Goal: Share content

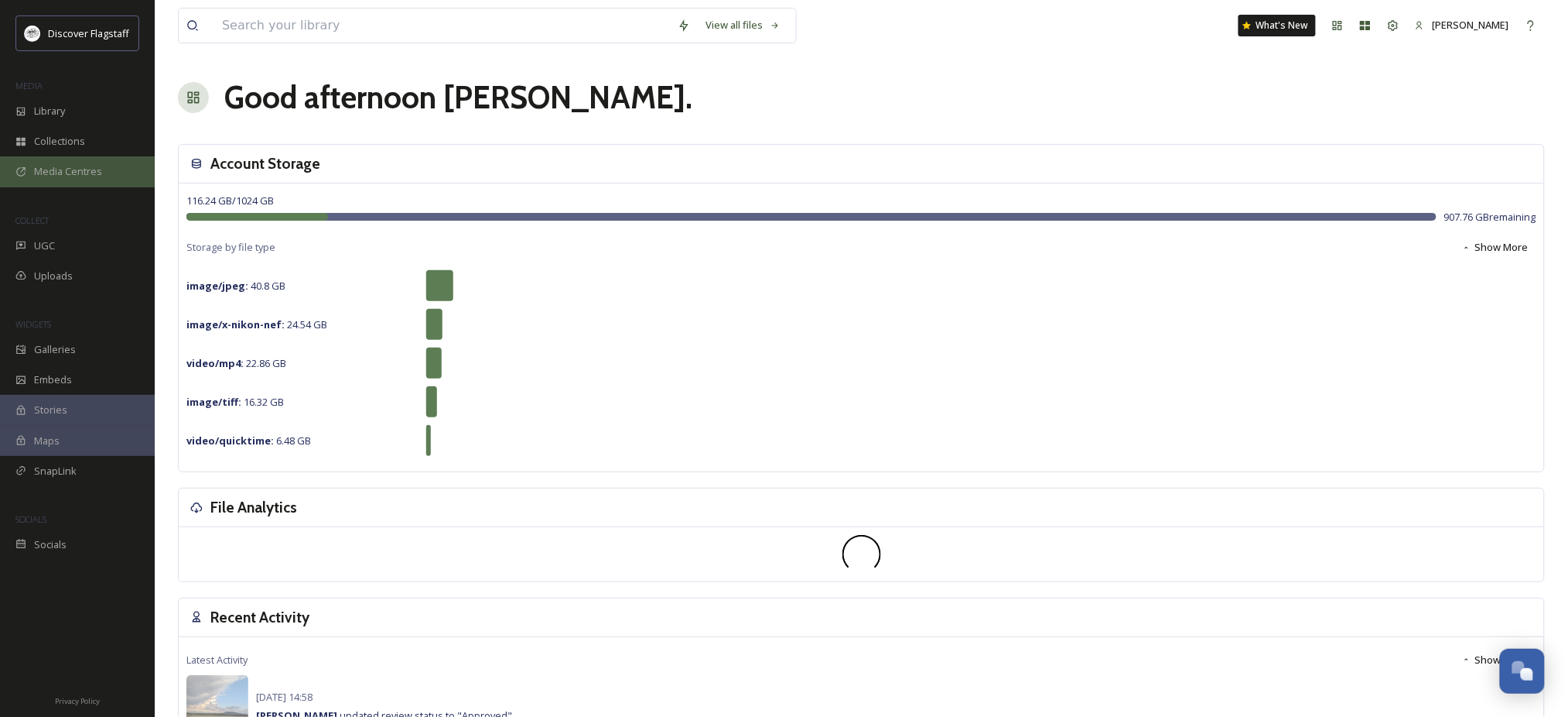
click at [94, 179] on span "Media Centres" at bounding box center [68, 171] width 68 height 15
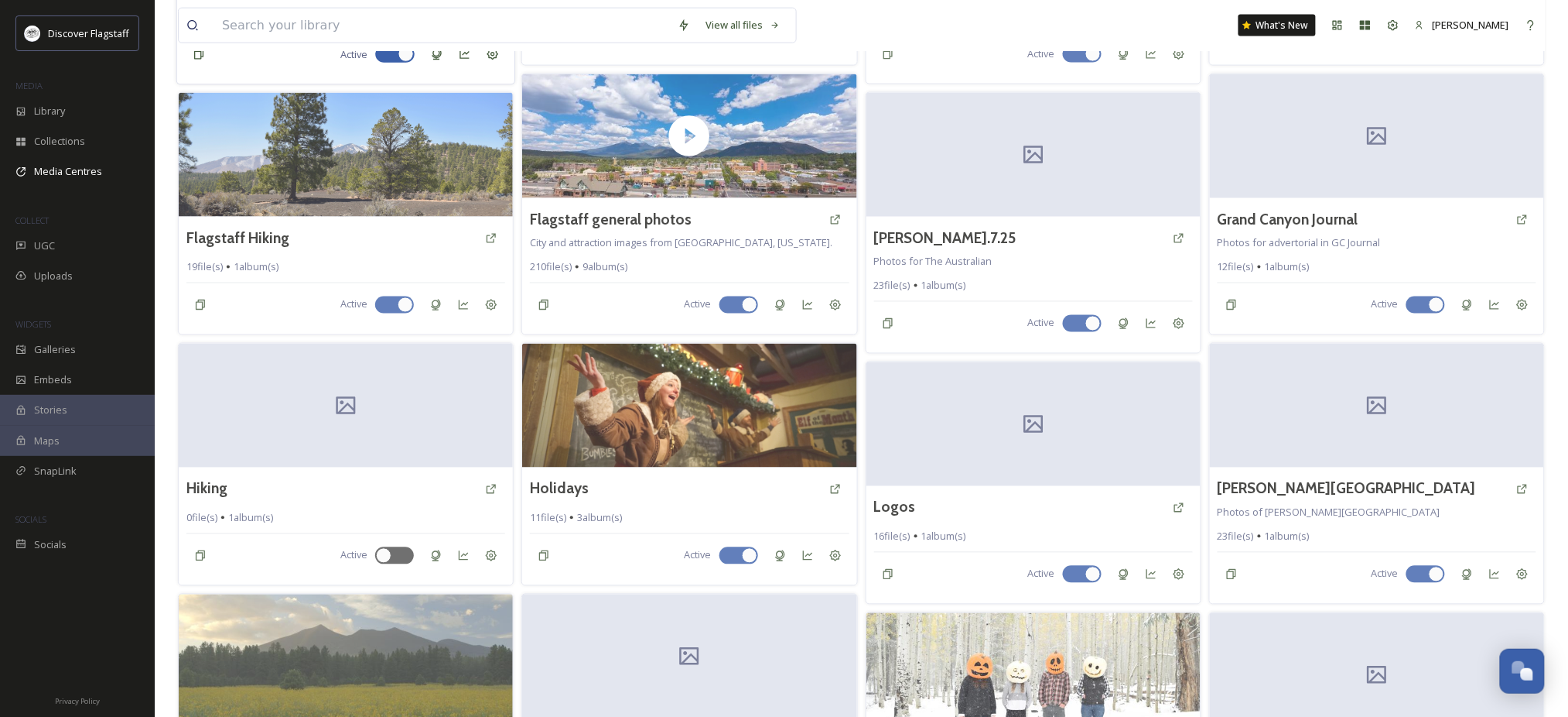
scroll to position [1032, 0]
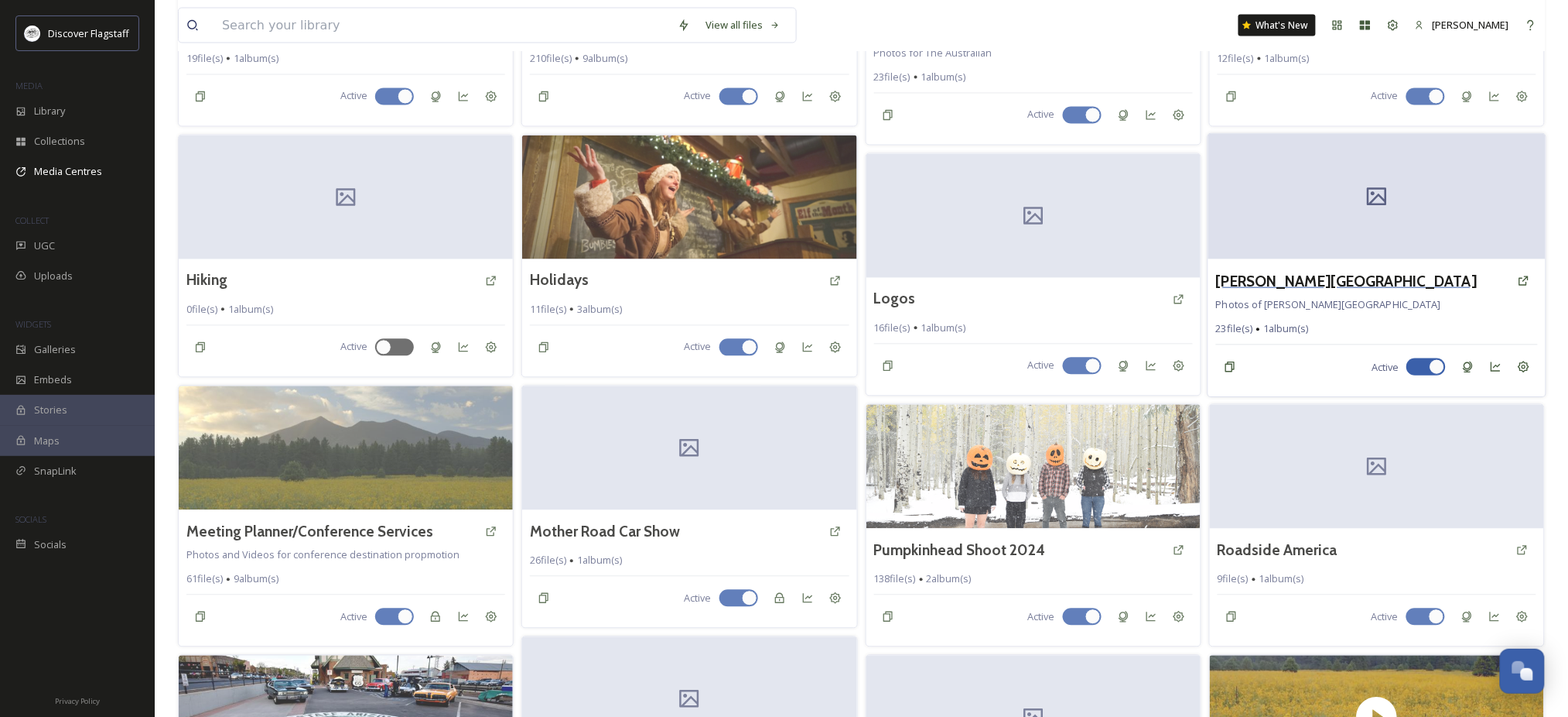
click at [1282, 292] on h3 "[PERSON_NAME][GEOGRAPHIC_DATA]" at bounding box center [1346, 281] width 260 height 23
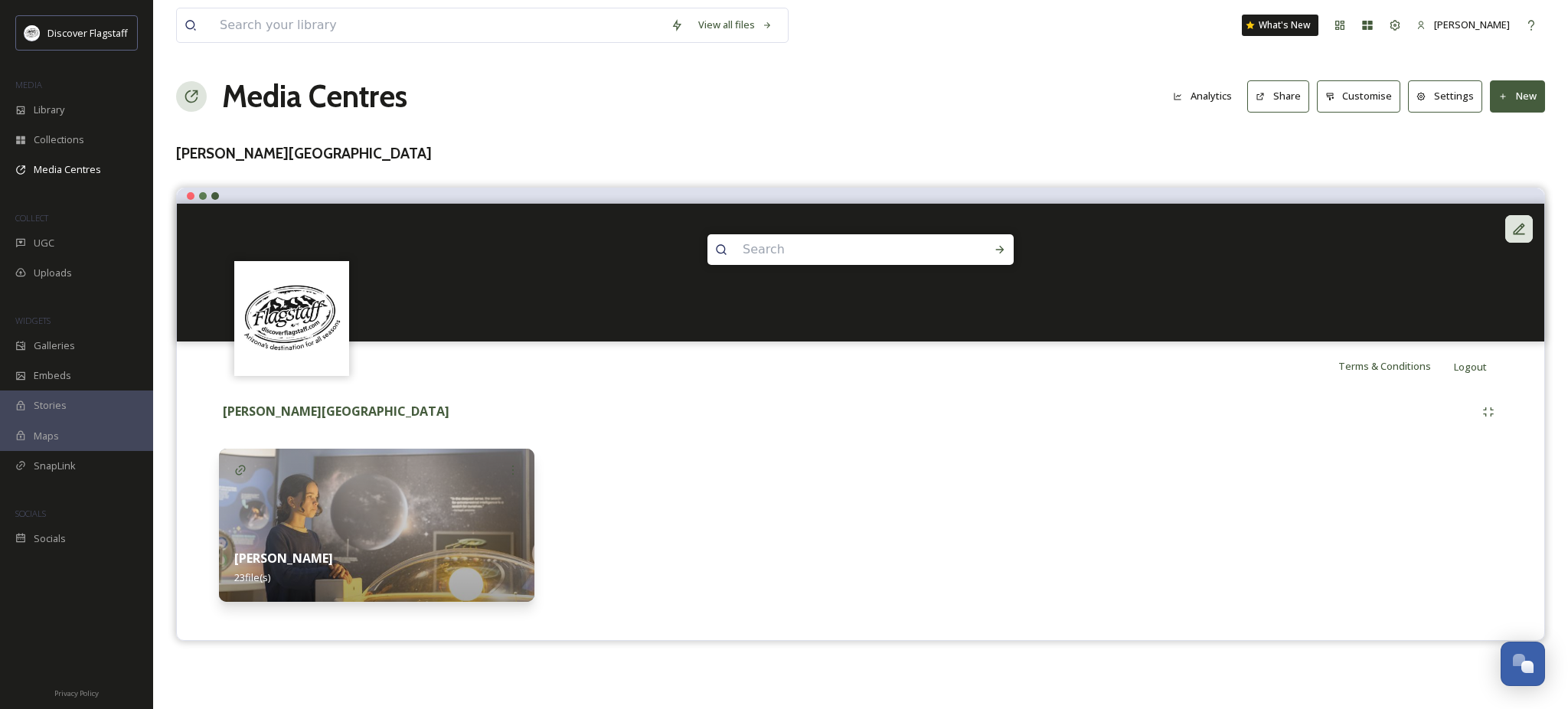
click at [1524, 237] on icon at bounding box center [1519, 229] width 16 height 16
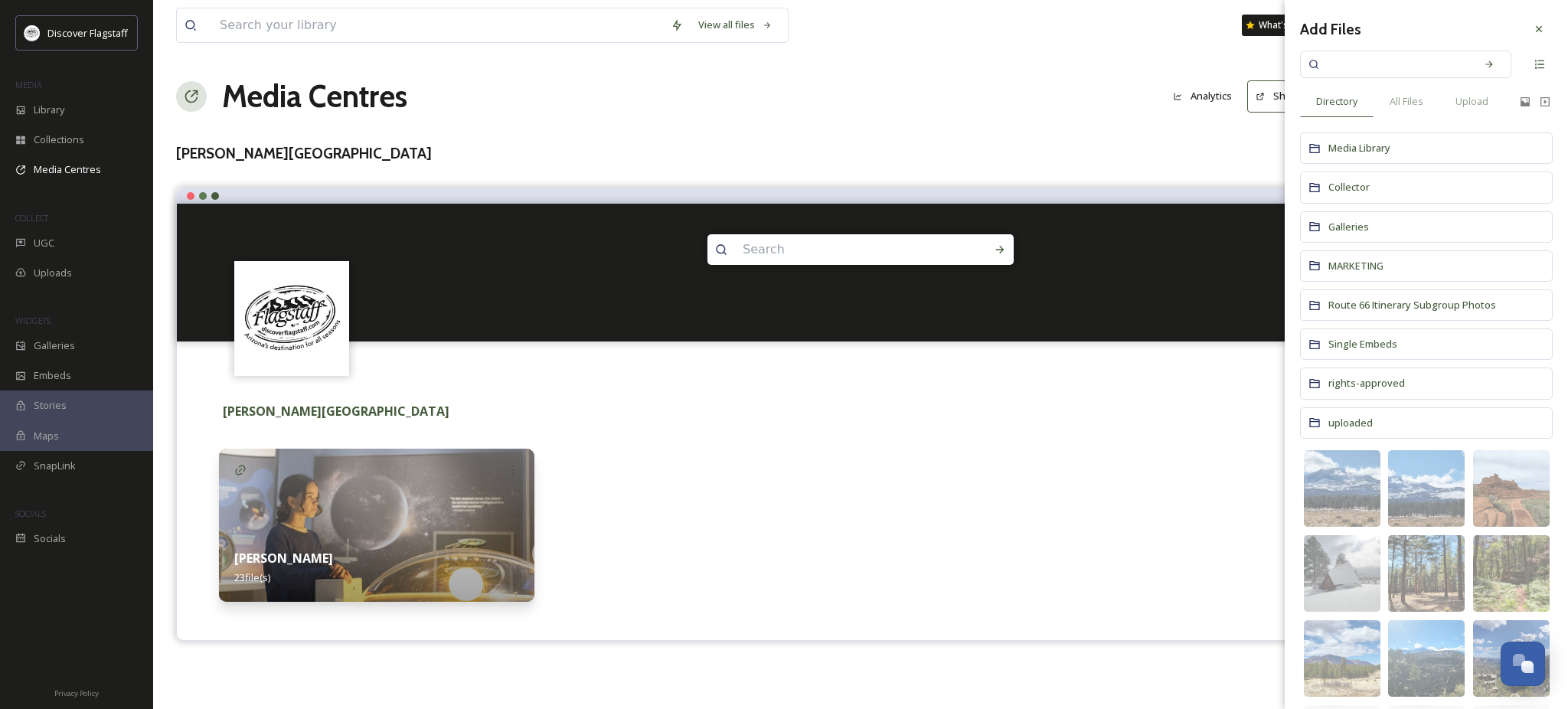
click at [1104, 465] on div "Lowell Observatory Lowell 23 file(s)" at bounding box center [861, 503] width 1345 height 227
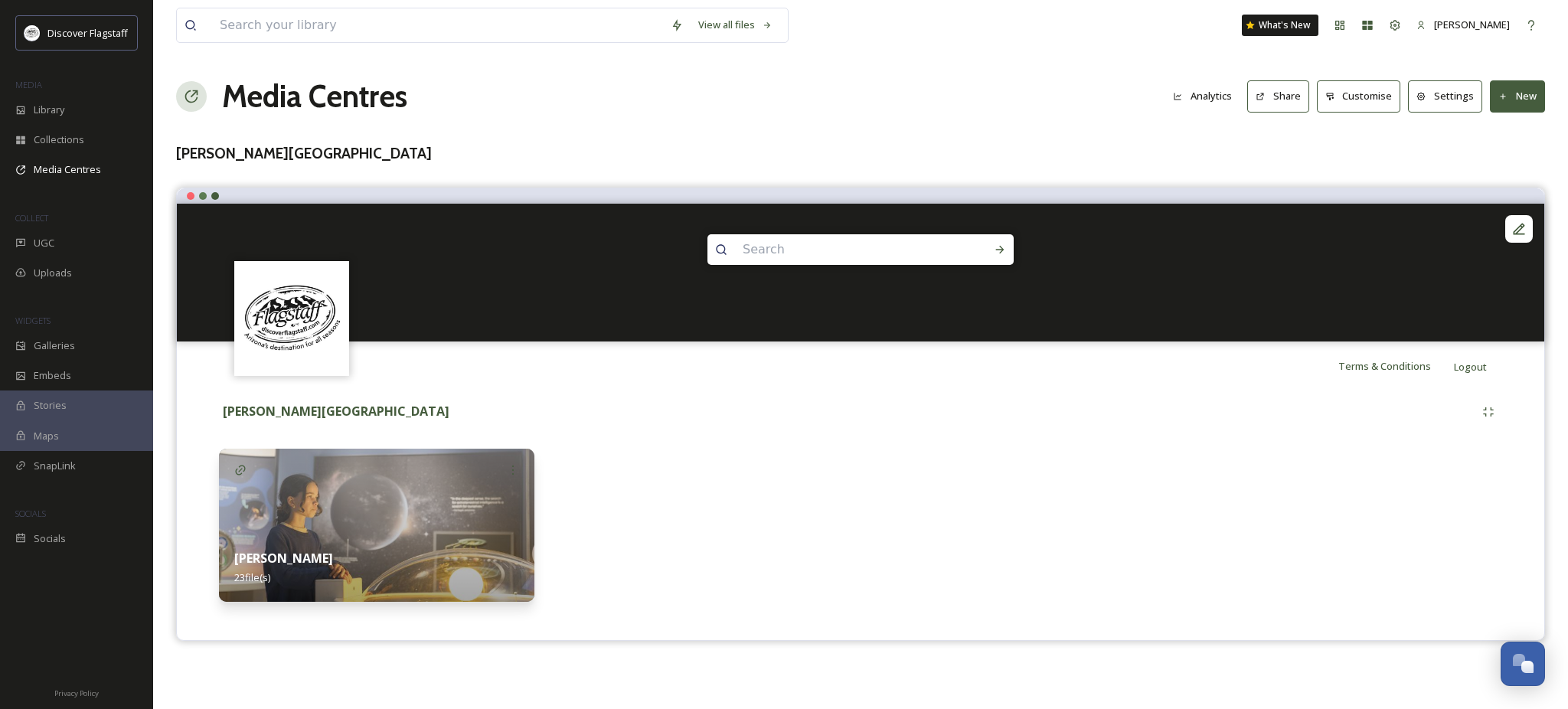
click at [1341, 109] on button "Customise" at bounding box center [1360, 96] width 84 height 31
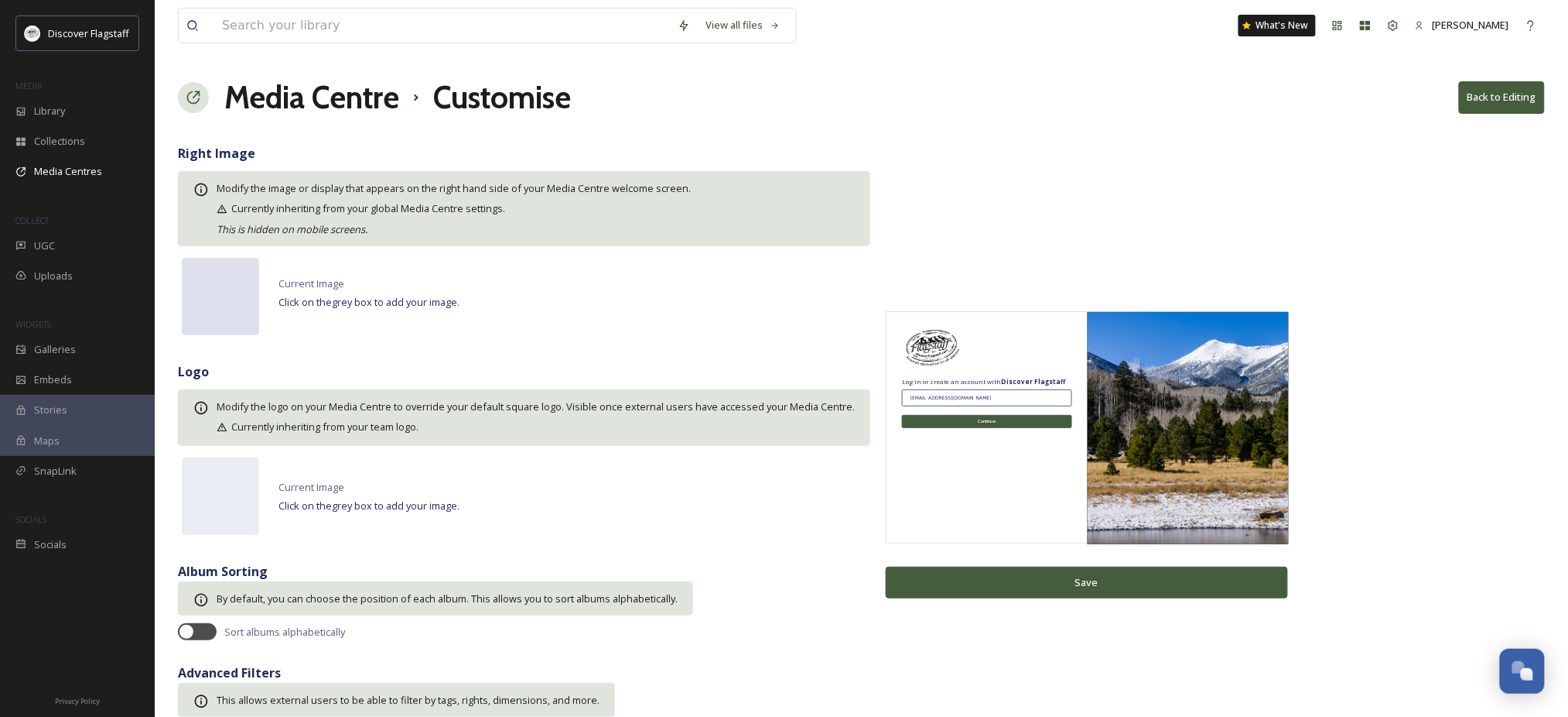
click at [219, 317] on div at bounding box center [220, 296] width 77 height 78
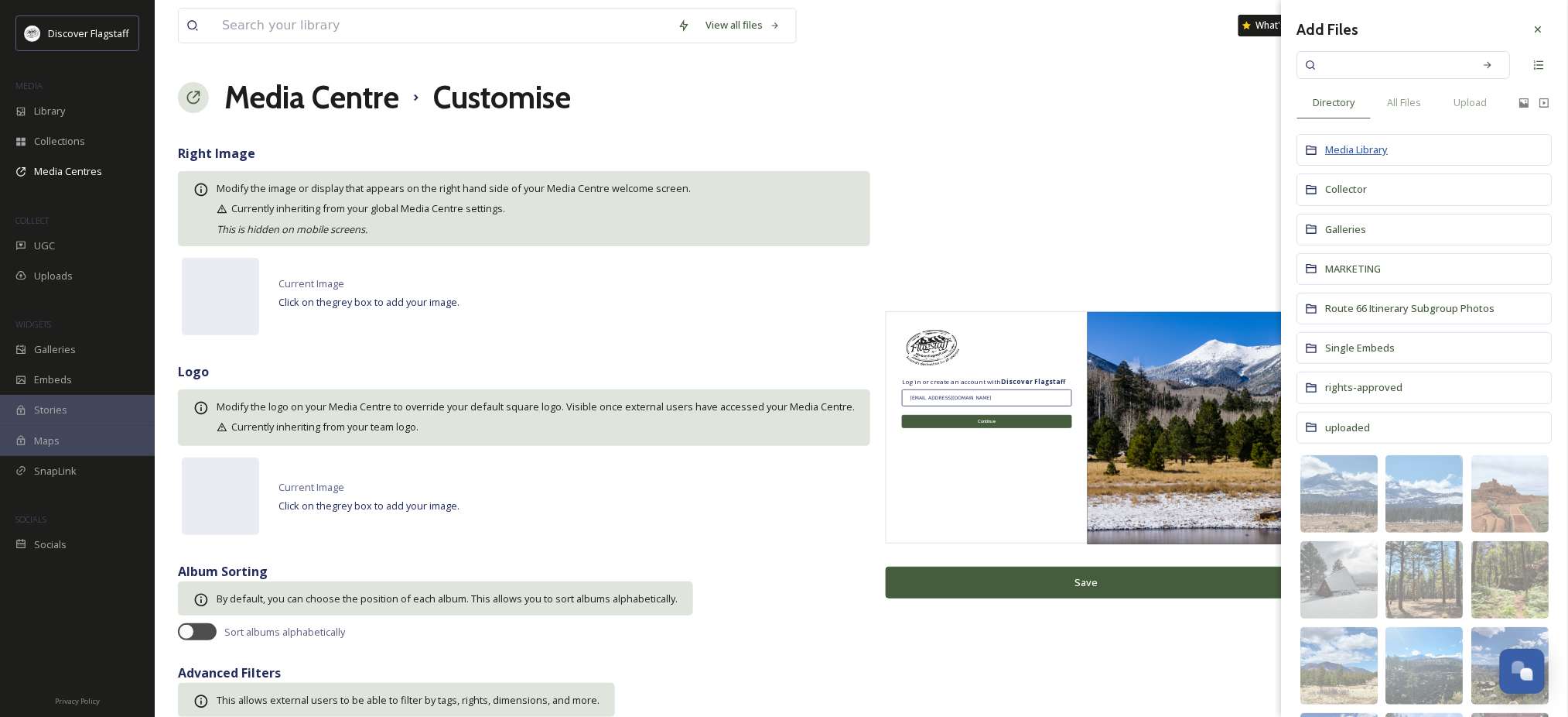
click at [1359, 157] on span "Media Library" at bounding box center [1357, 150] width 63 height 14
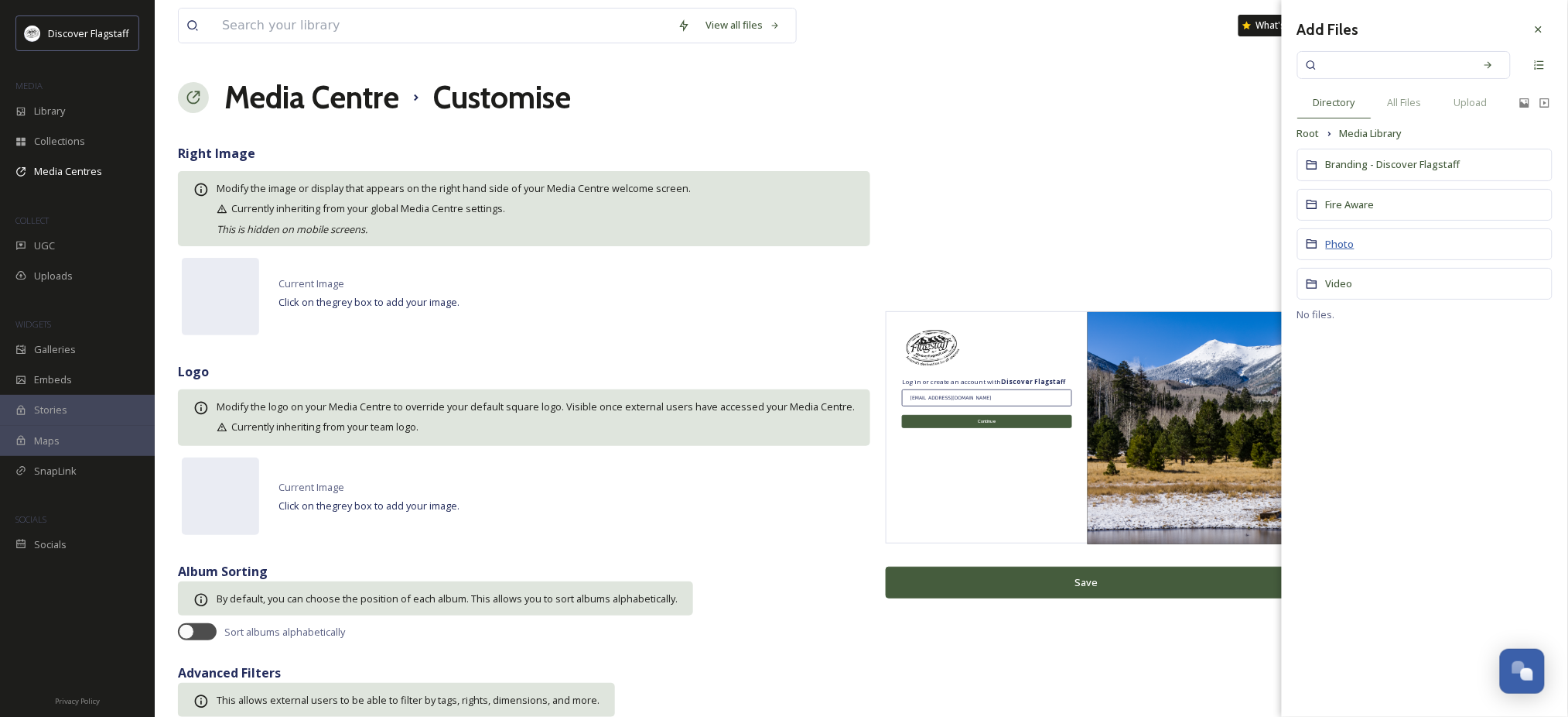
click at [1335, 251] on span "Photo" at bounding box center [1340, 244] width 29 height 14
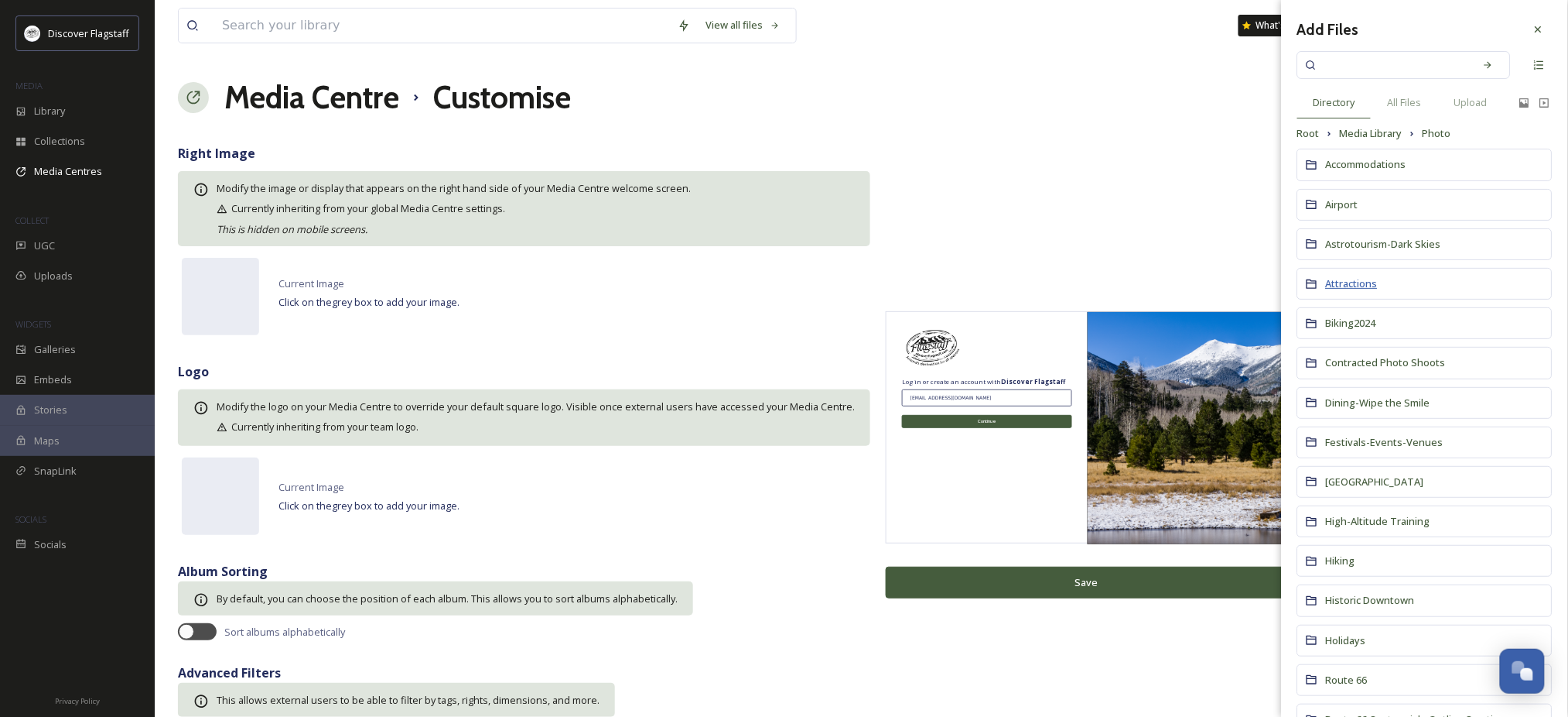
click at [1370, 290] on span "Attractions" at bounding box center [1352, 283] width 52 height 14
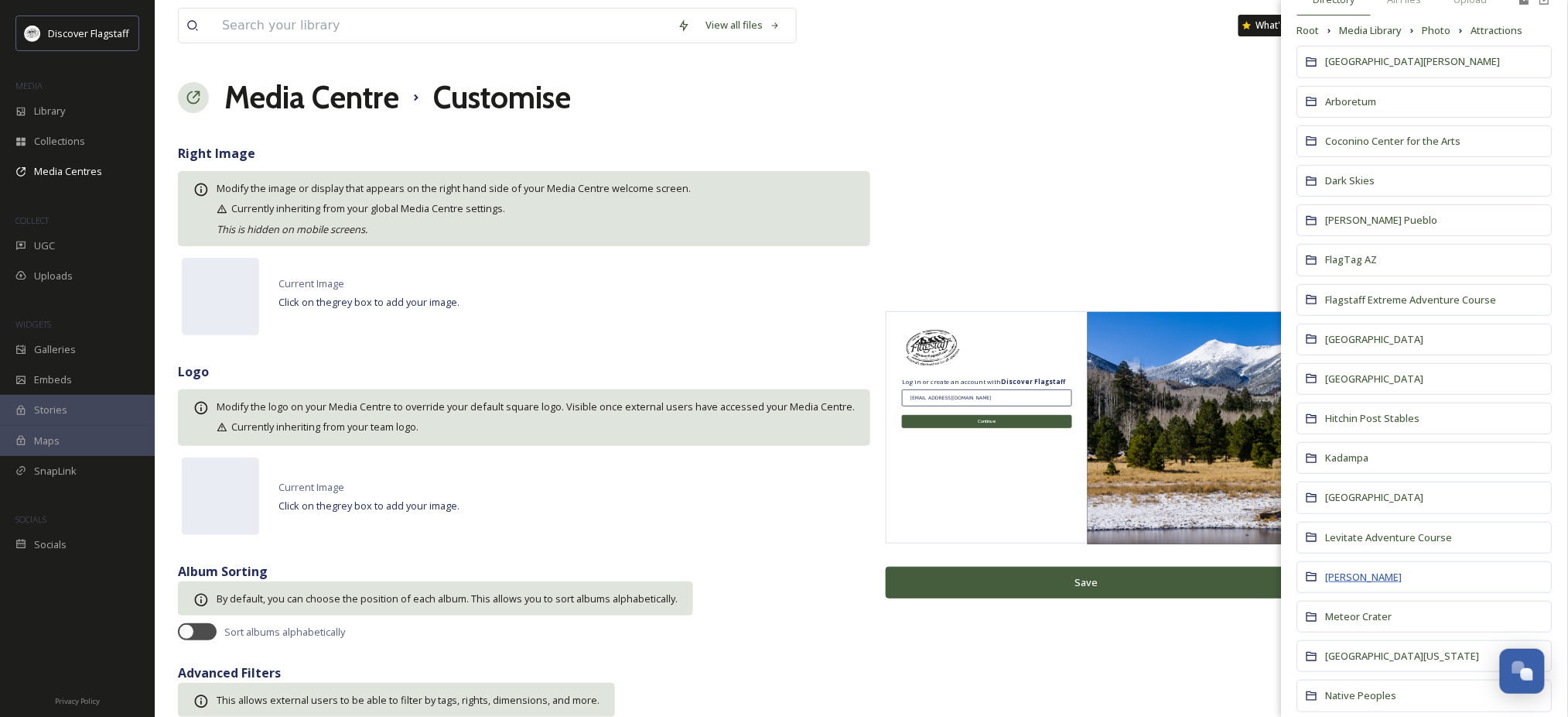
click at [1345, 584] on span "[PERSON_NAME]" at bounding box center [1364, 577] width 77 height 14
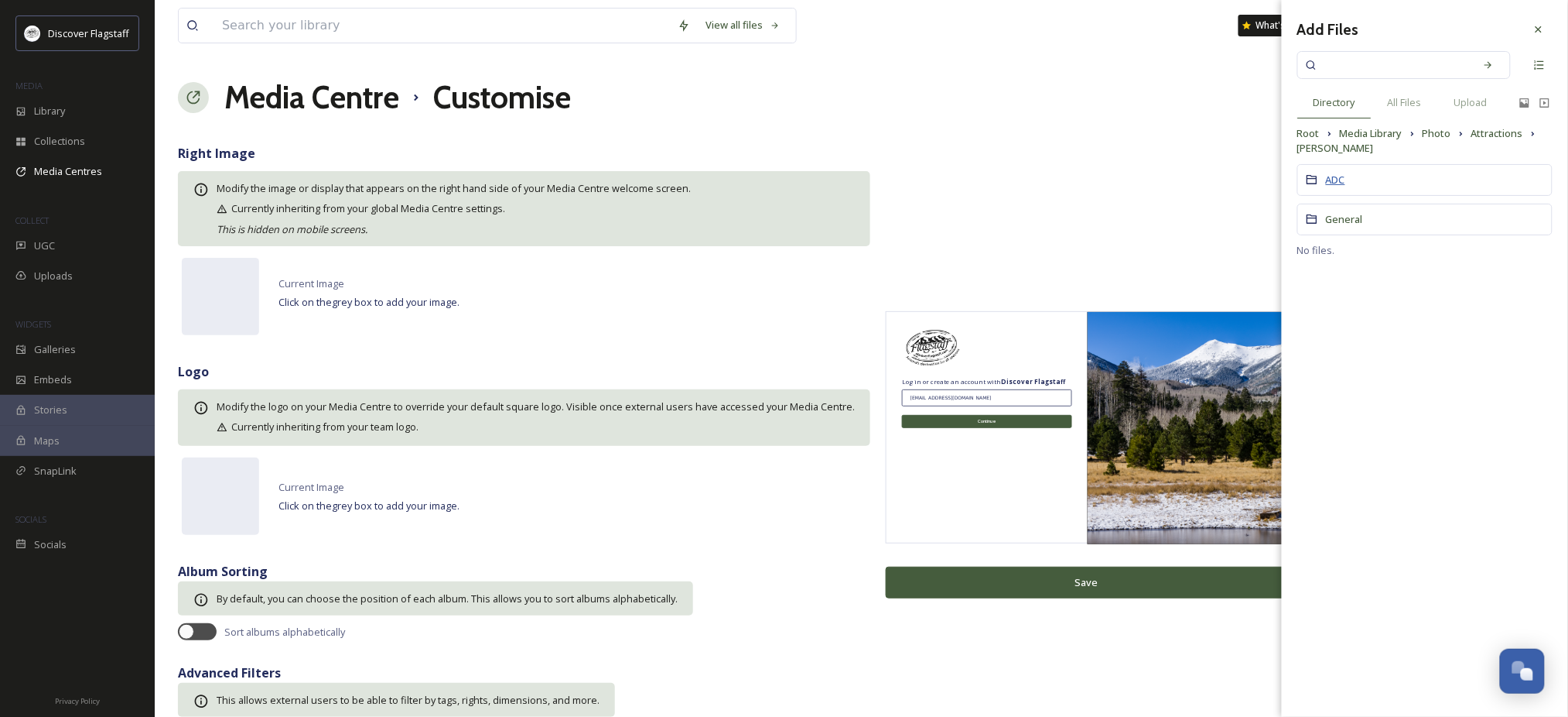
click at [1340, 186] on span "ADC" at bounding box center [1336, 179] width 19 height 14
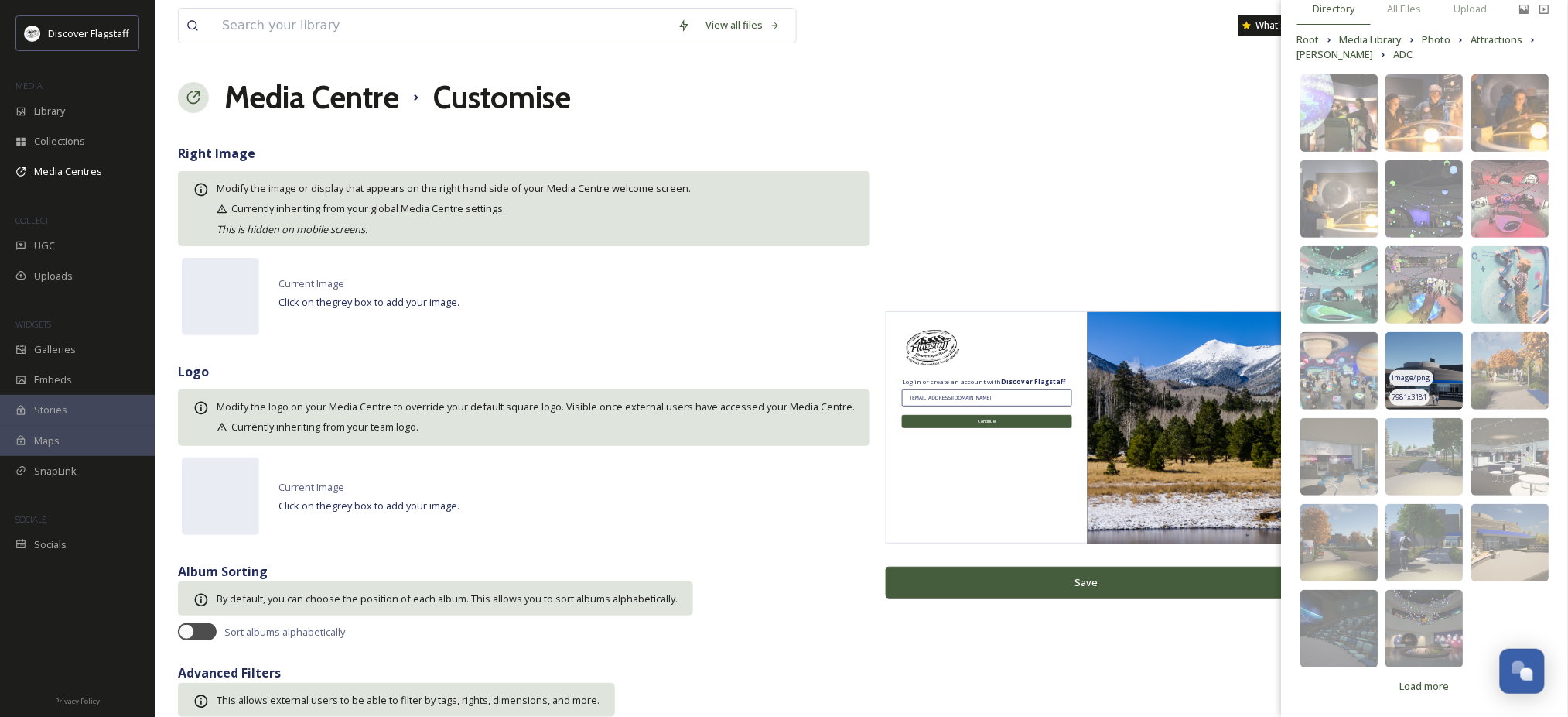
scroll to position [124, 0]
click at [1422, 605] on img at bounding box center [1425, 628] width 77 height 78
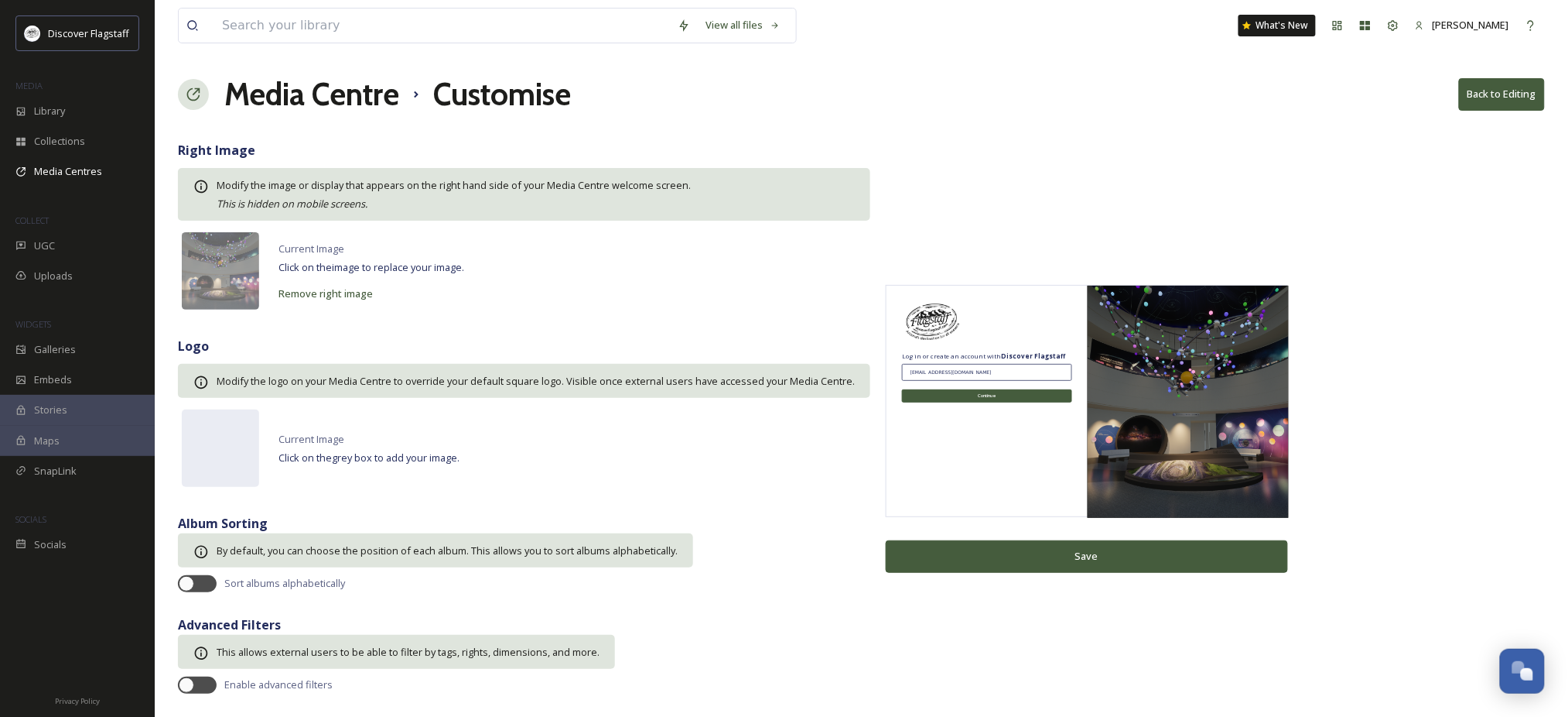
scroll to position [0, 0]
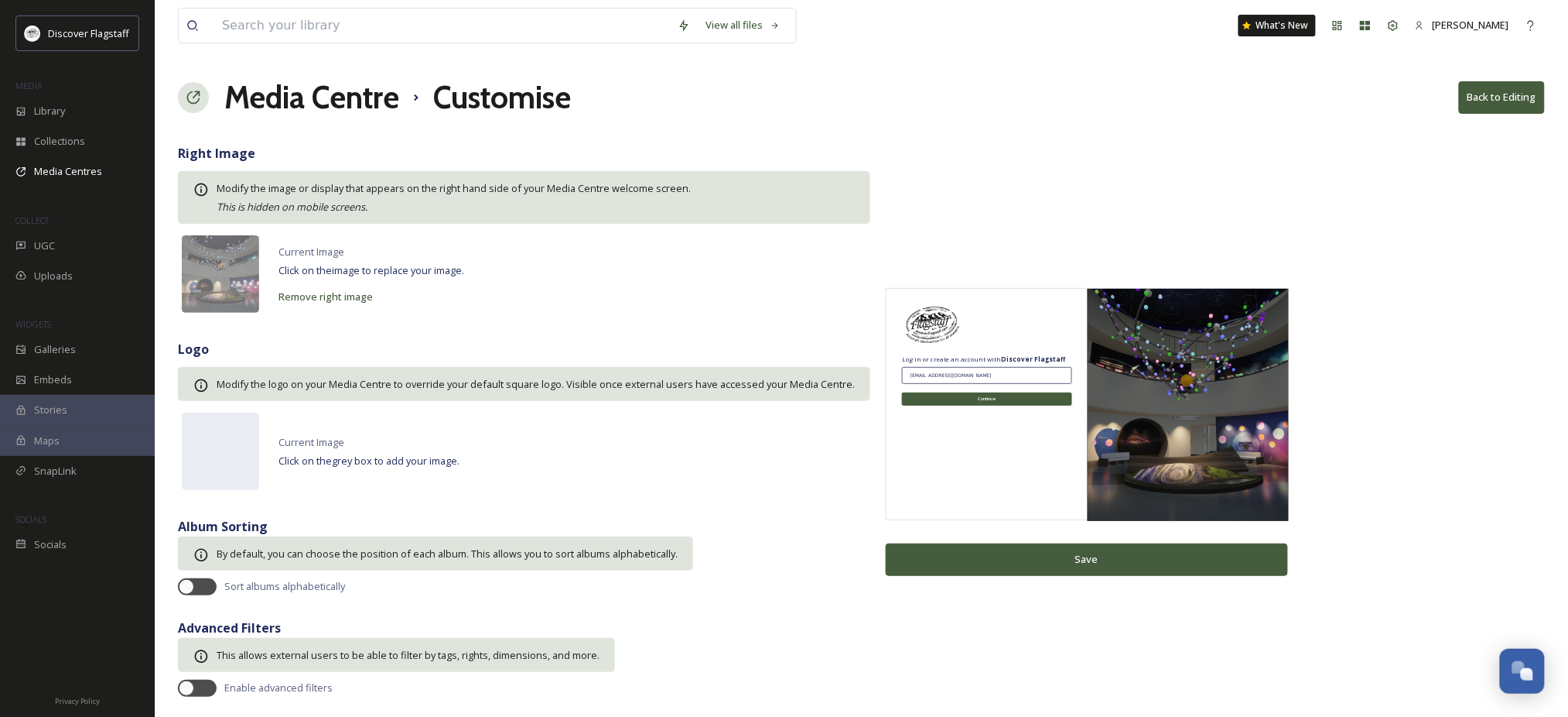
click at [1504, 105] on button "Back to Editing" at bounding box center [1502, 97] width 86 height 31
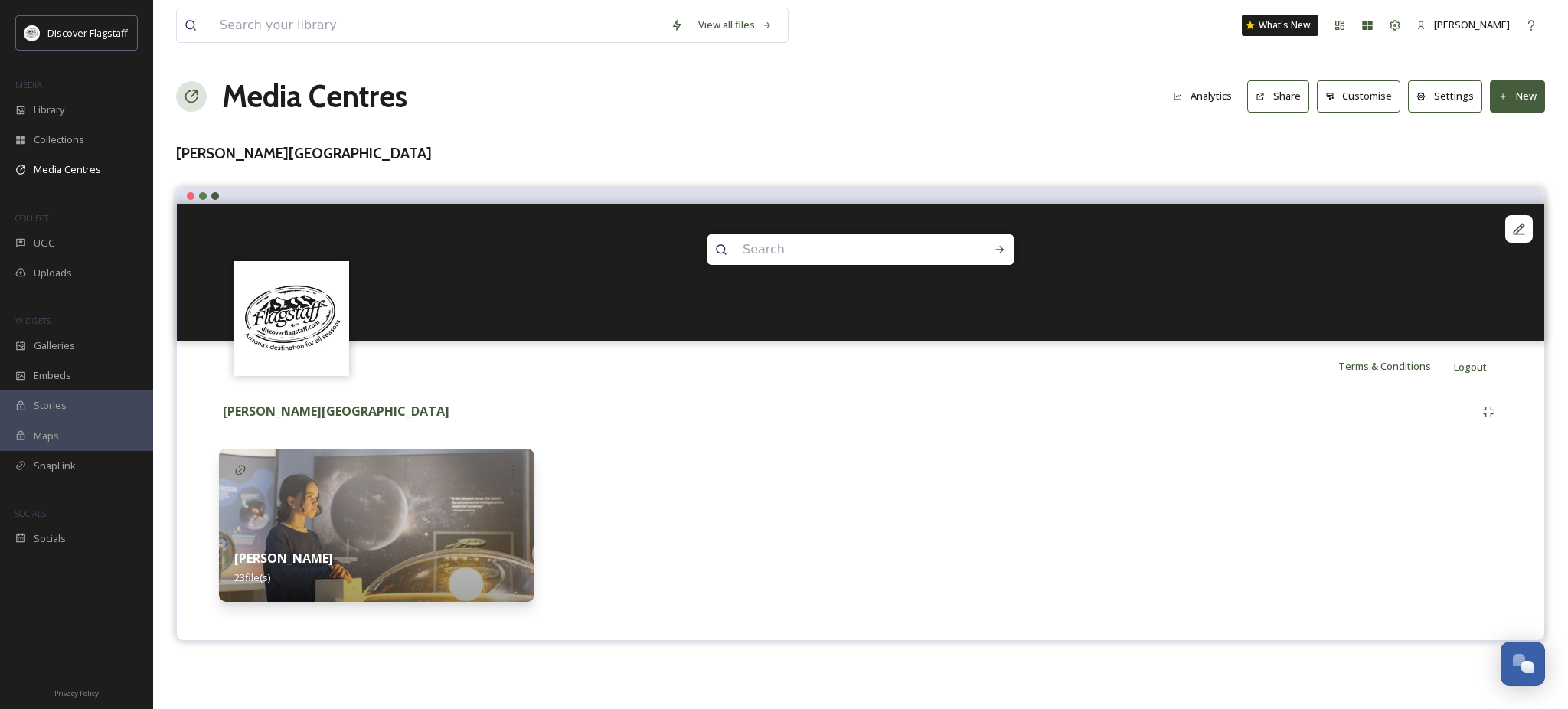
click at [1423, 105] on button "Settings" at bounding box center [1445, 96] width 74 height 31
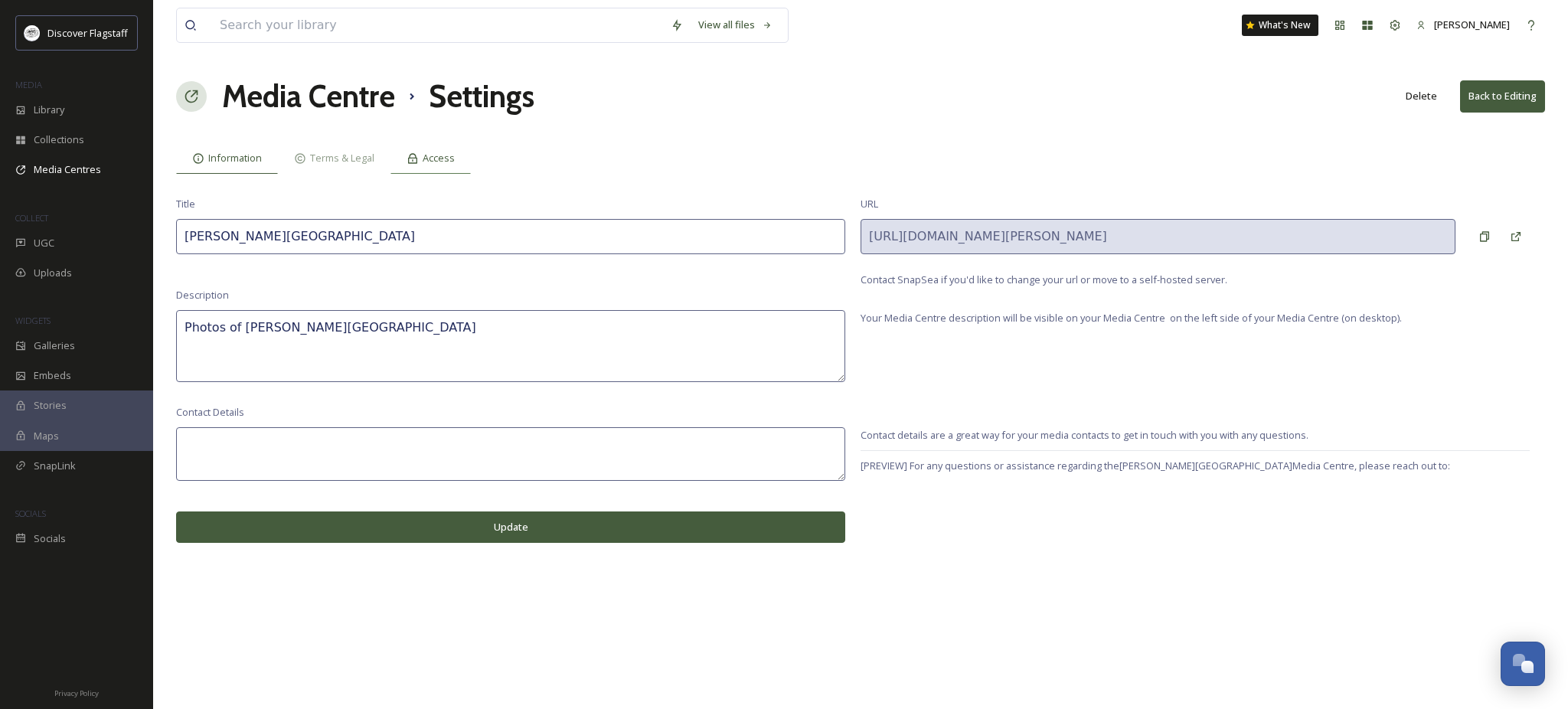
click at [455, 165] on span "Access" at bounding box center [439, 158] width 32 height 15
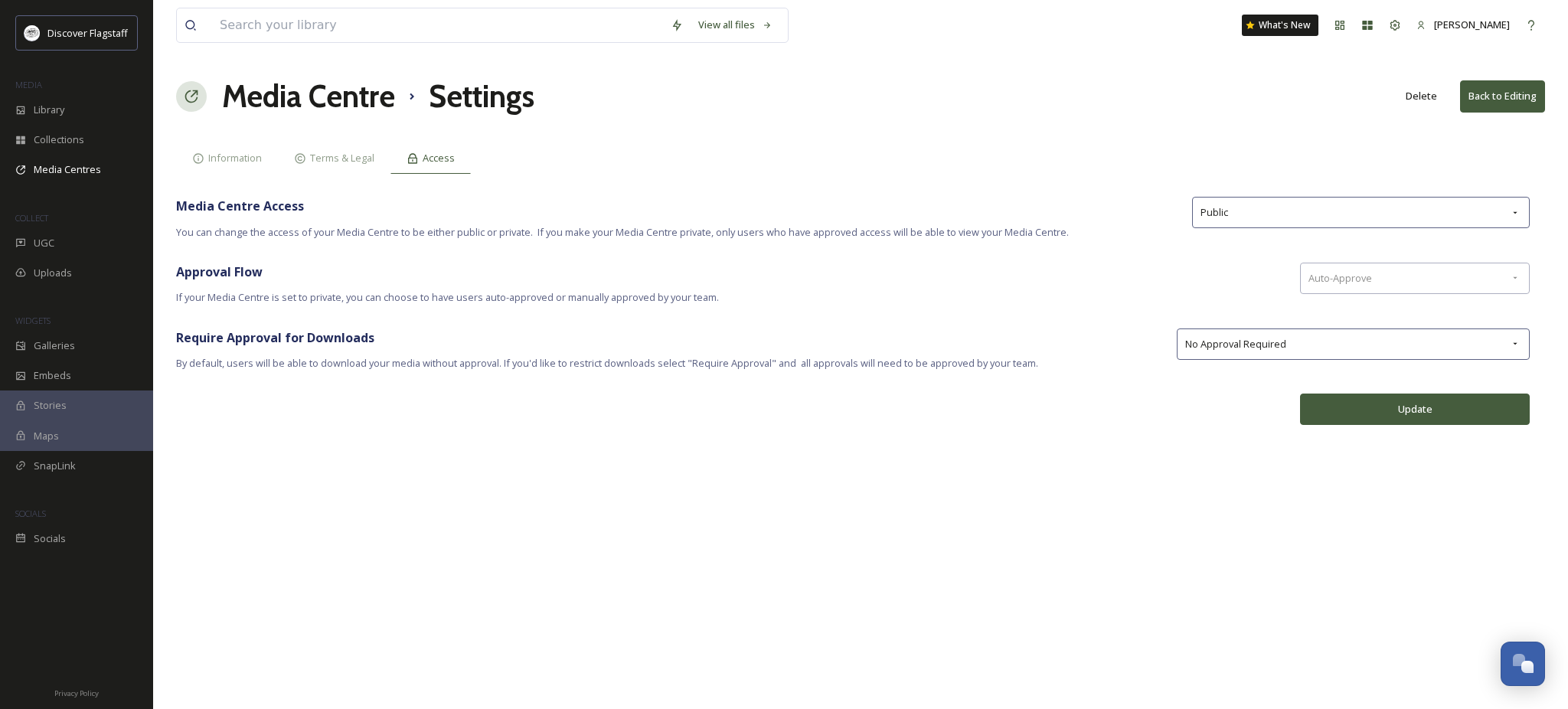
click at [1483, 106] on button "Back to Editing" at bounding box center [1503, 96] width 85 height 31
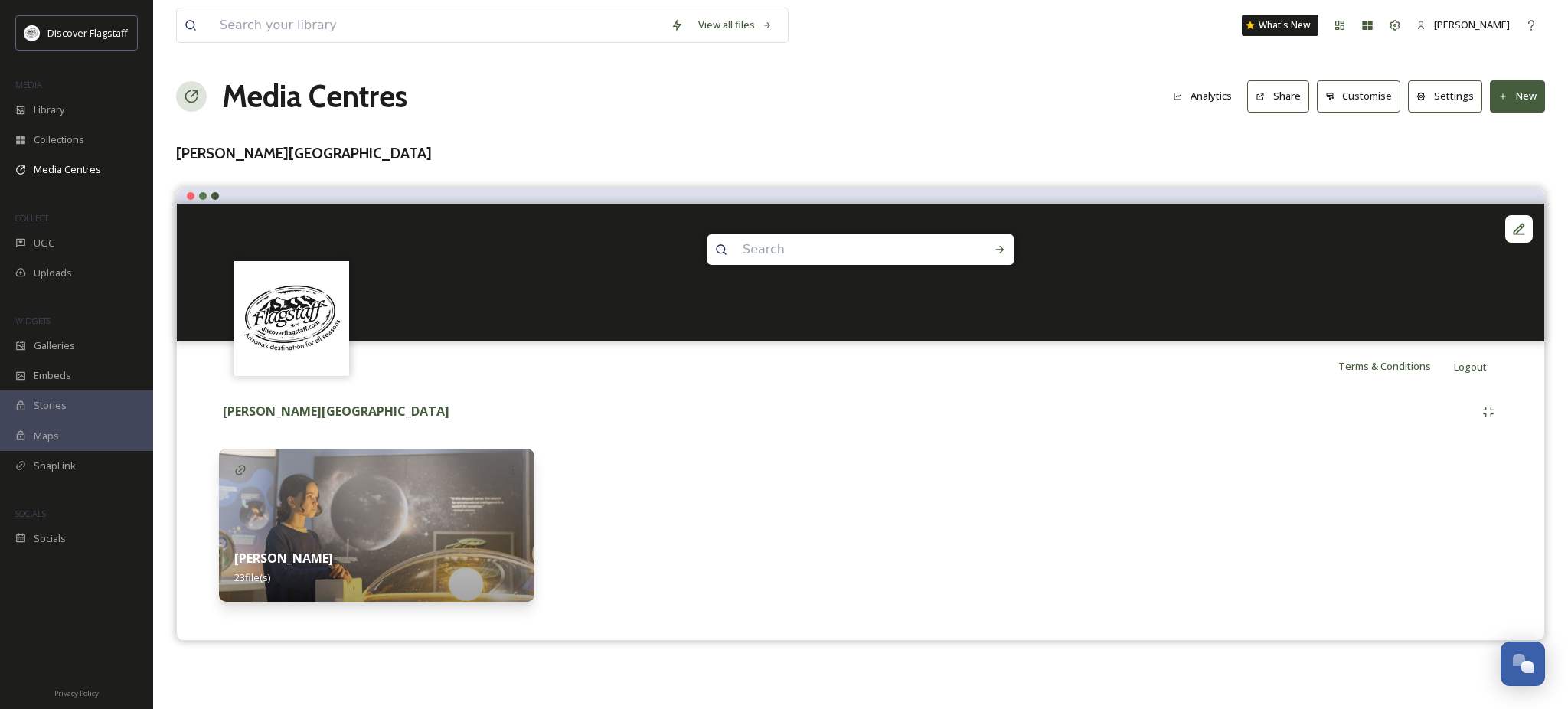
click at [315, 556] on div "Lowell 23 file(s)" at bounding box center [376, 567] width 315 height 68
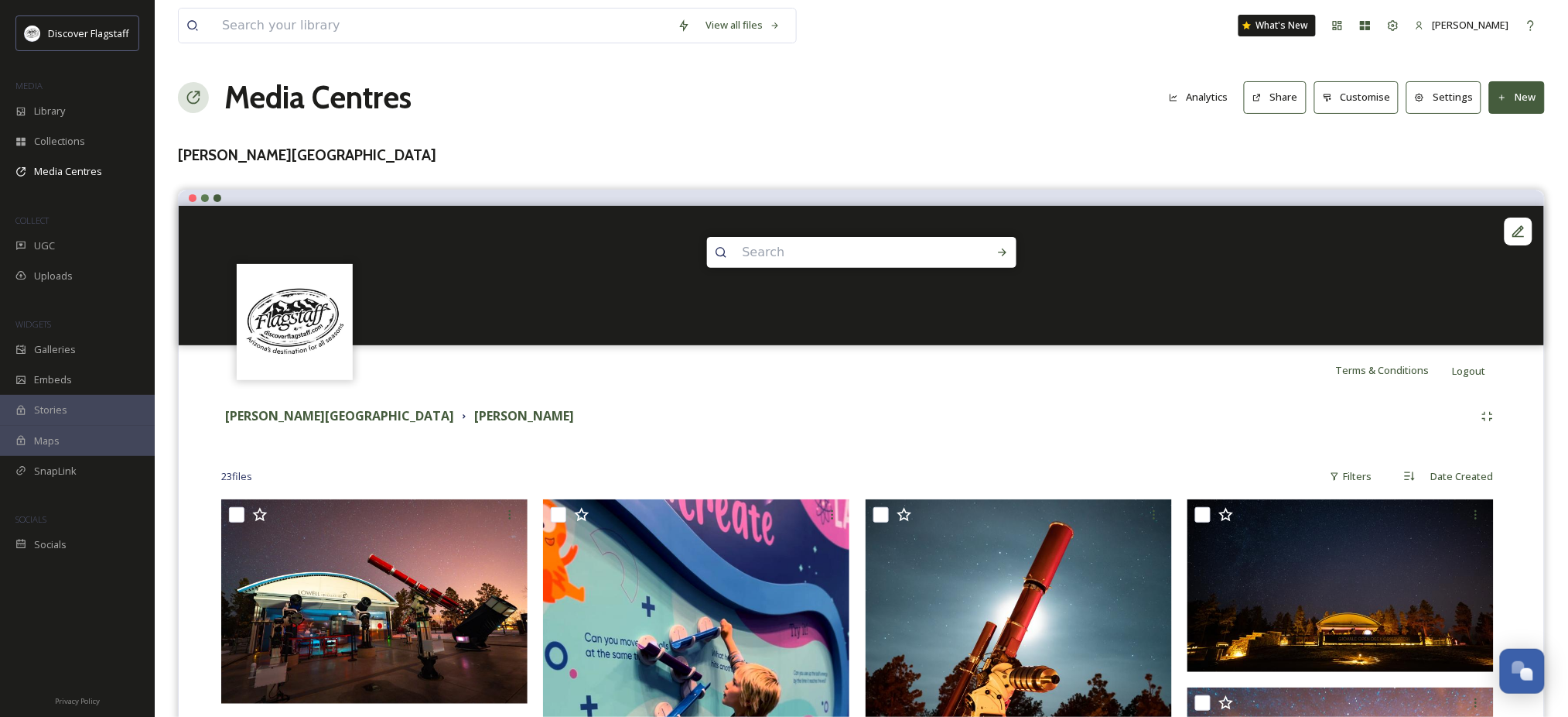
click at [1244, 106] on button "Share" at bounding box center [1275, 97] width 63 height 31
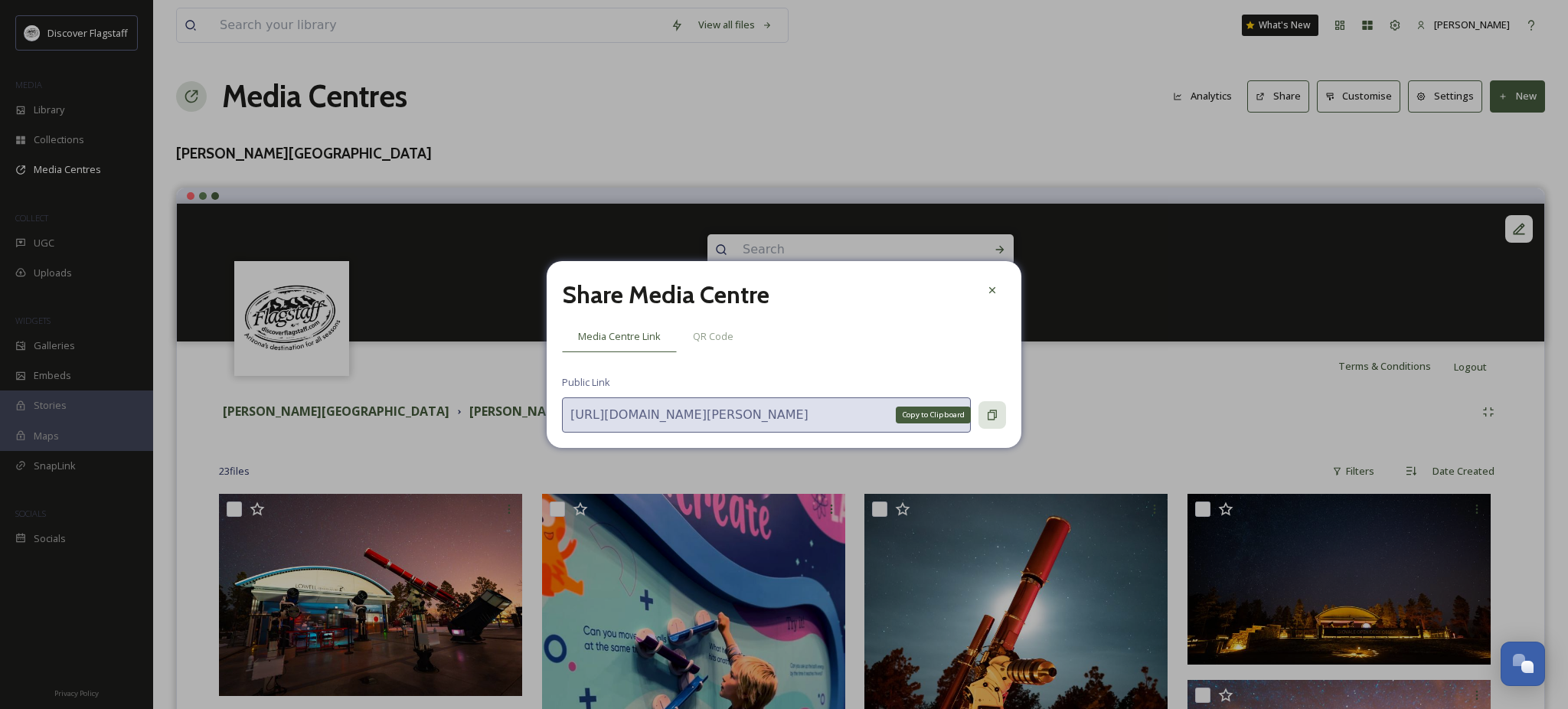
click at [988, 420] on icon at bounding box center [992, 415] width 9 height 10
click at [991, 420] on icon at bounding box center [992, 415] width 9 height 10
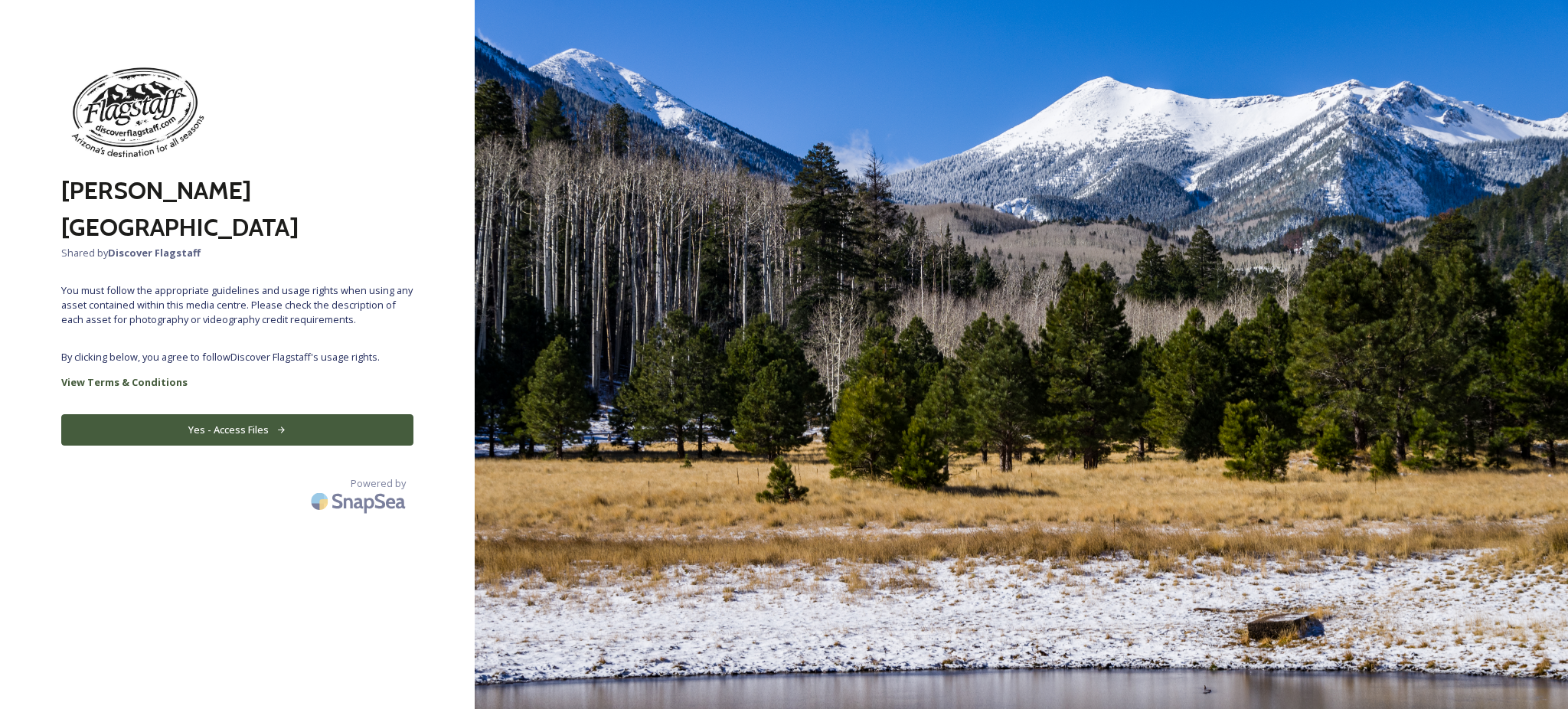
click at [245, 445] on button "Yes - Access Files" at bounding box center [237, 430] width 352 height 31
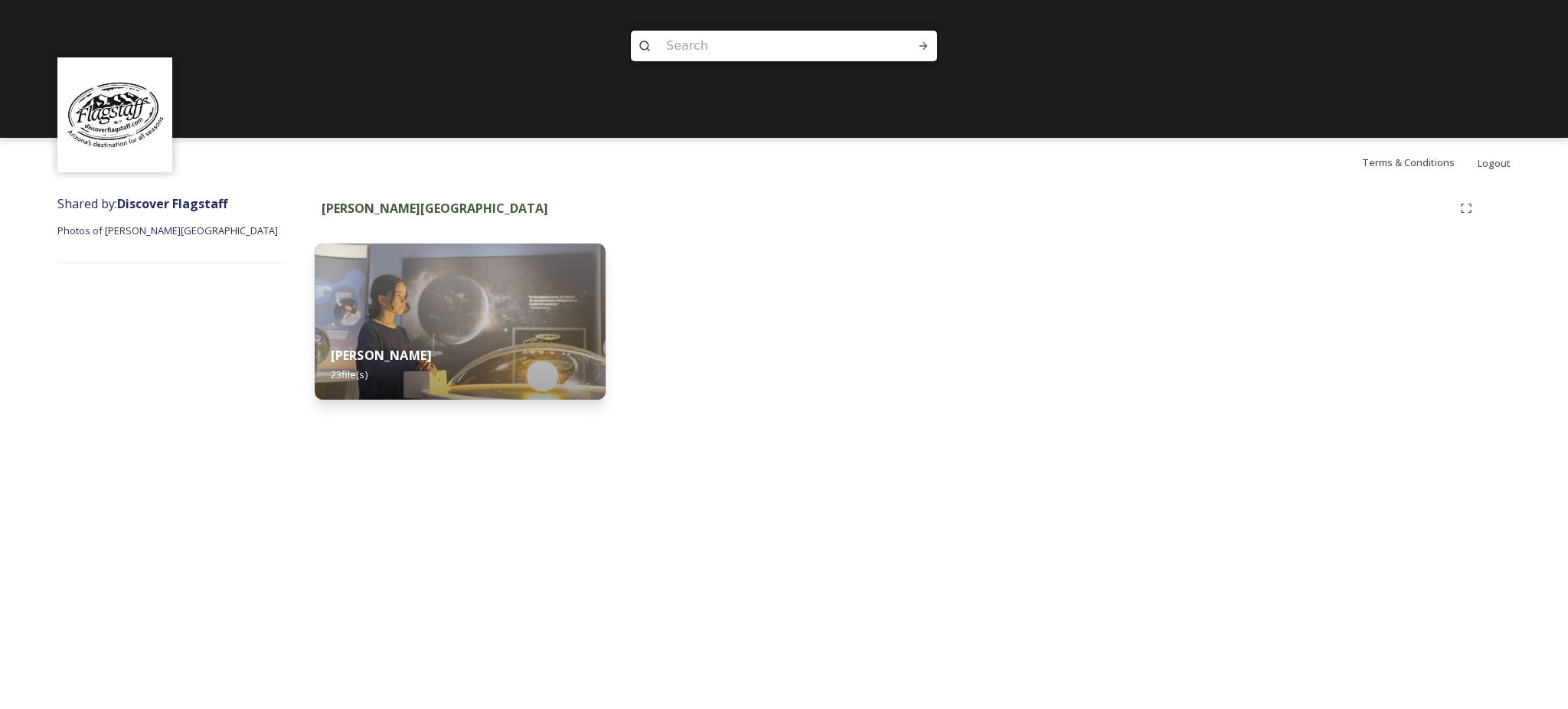
click at [475, 320] on img at bounding box center [459, 321] width 290 height 156
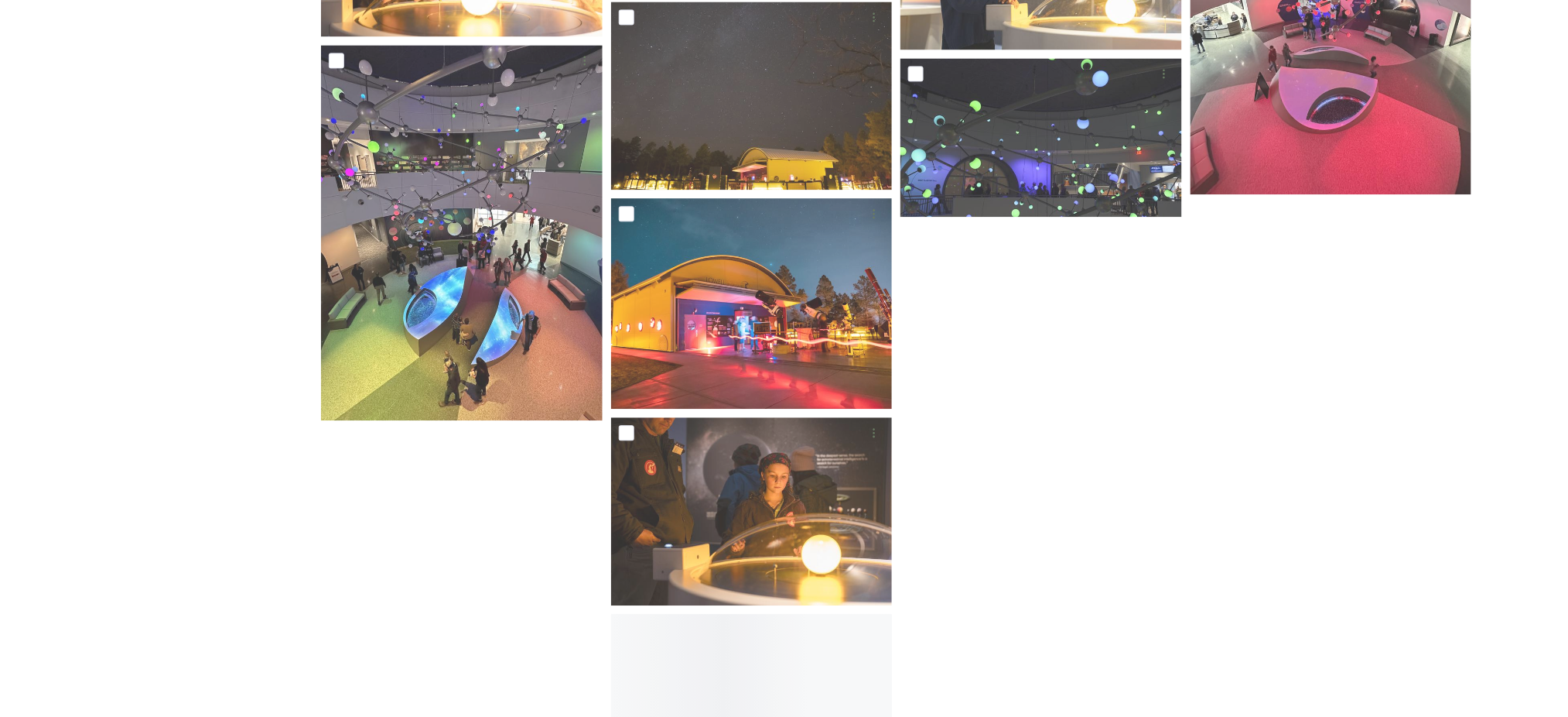
scroll to position [1548, 0]
